Goal: Transaction & Acquisition: Register for event/course

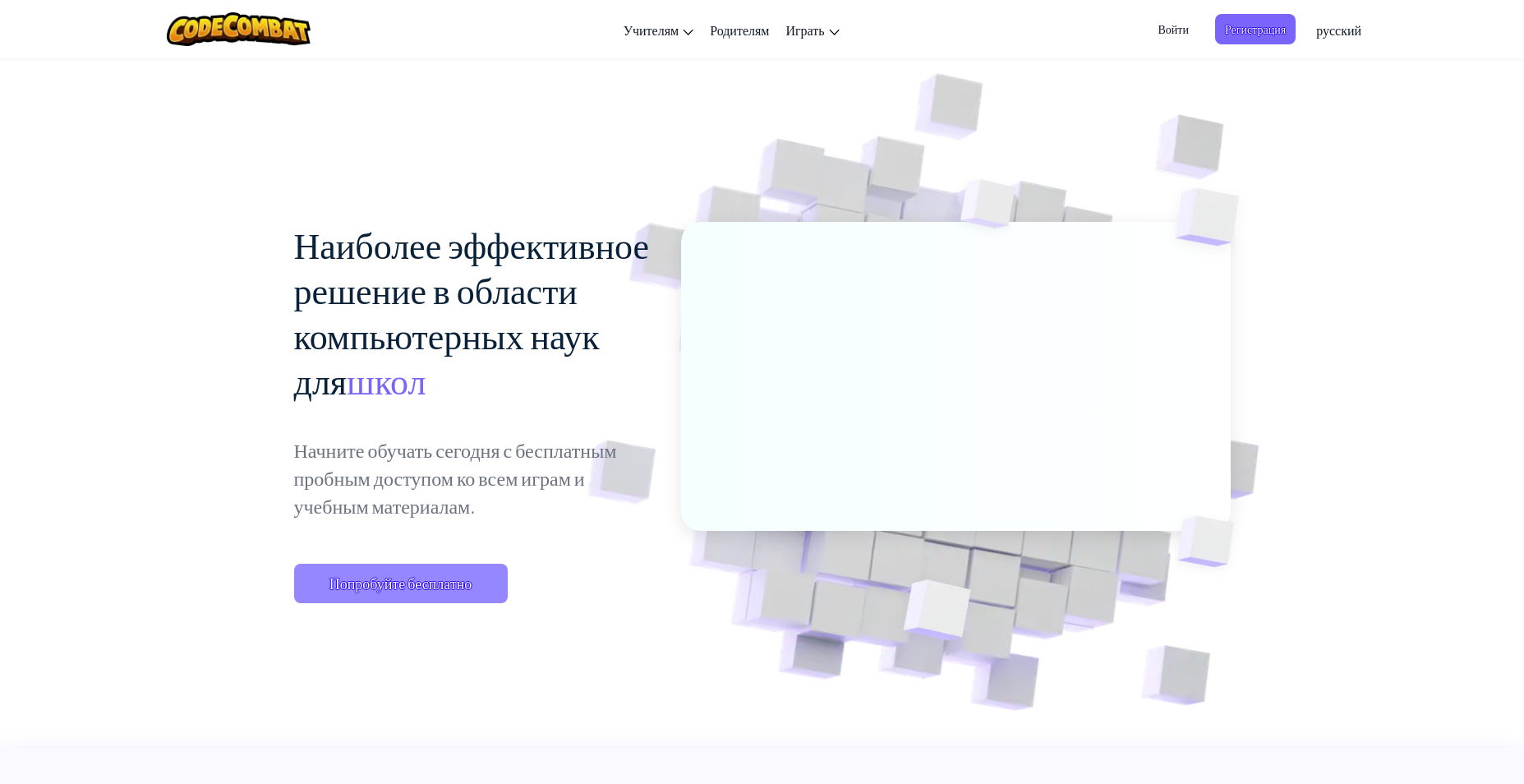
click at [425, 603] on span "Попробуйте бесплатно" at bounding box center [400, 582] width 213 height 40
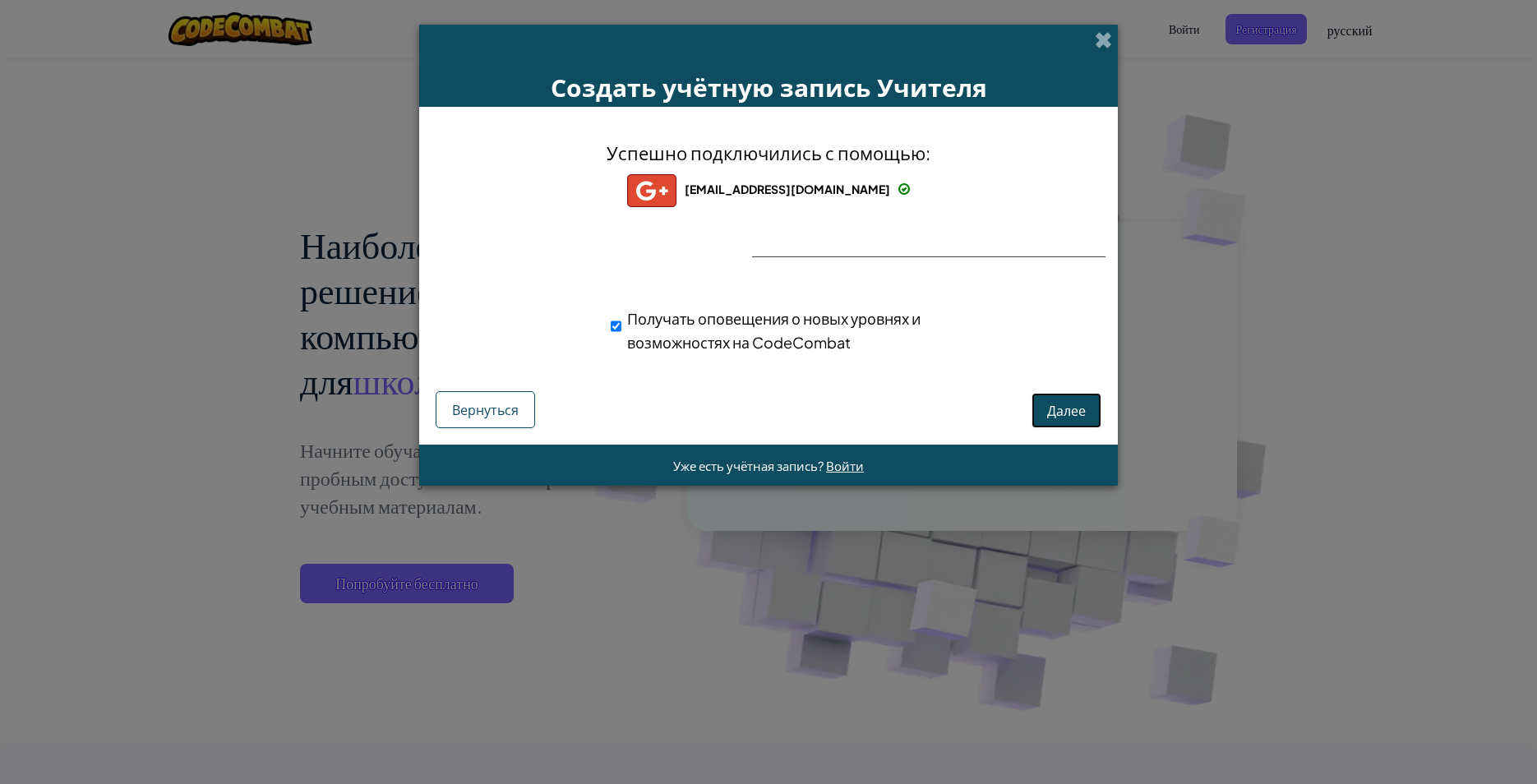
click at [1068, 414] on span "Далее" at bounding box center [1066, 411] width 39 height 17
select select "[GEOGRAPHIC_DATA]"
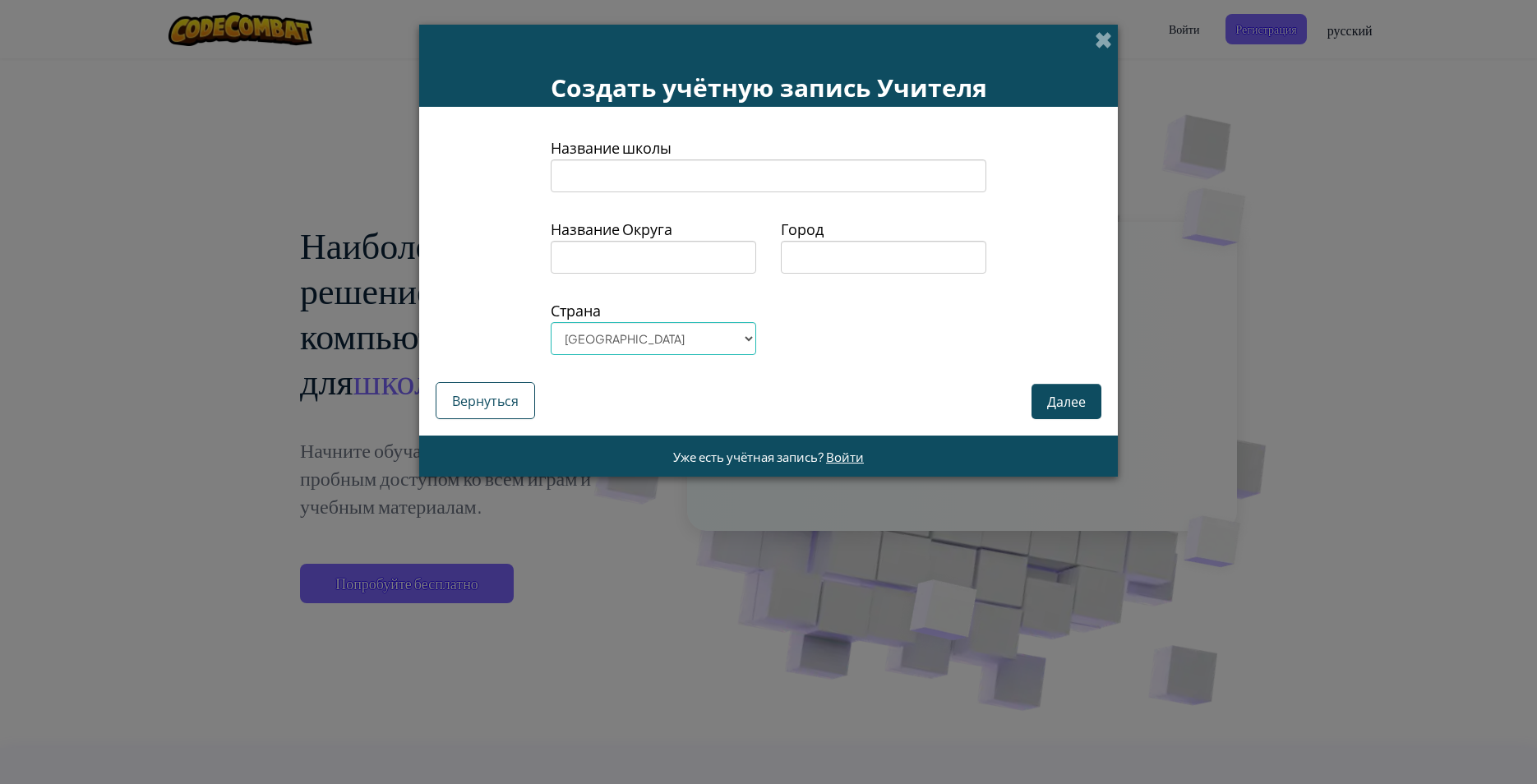
click at [677, 174] on input at bounding box center [769, 176] width 436 height 33
